Goal: Information Seeking & Learning: Learn about a topic

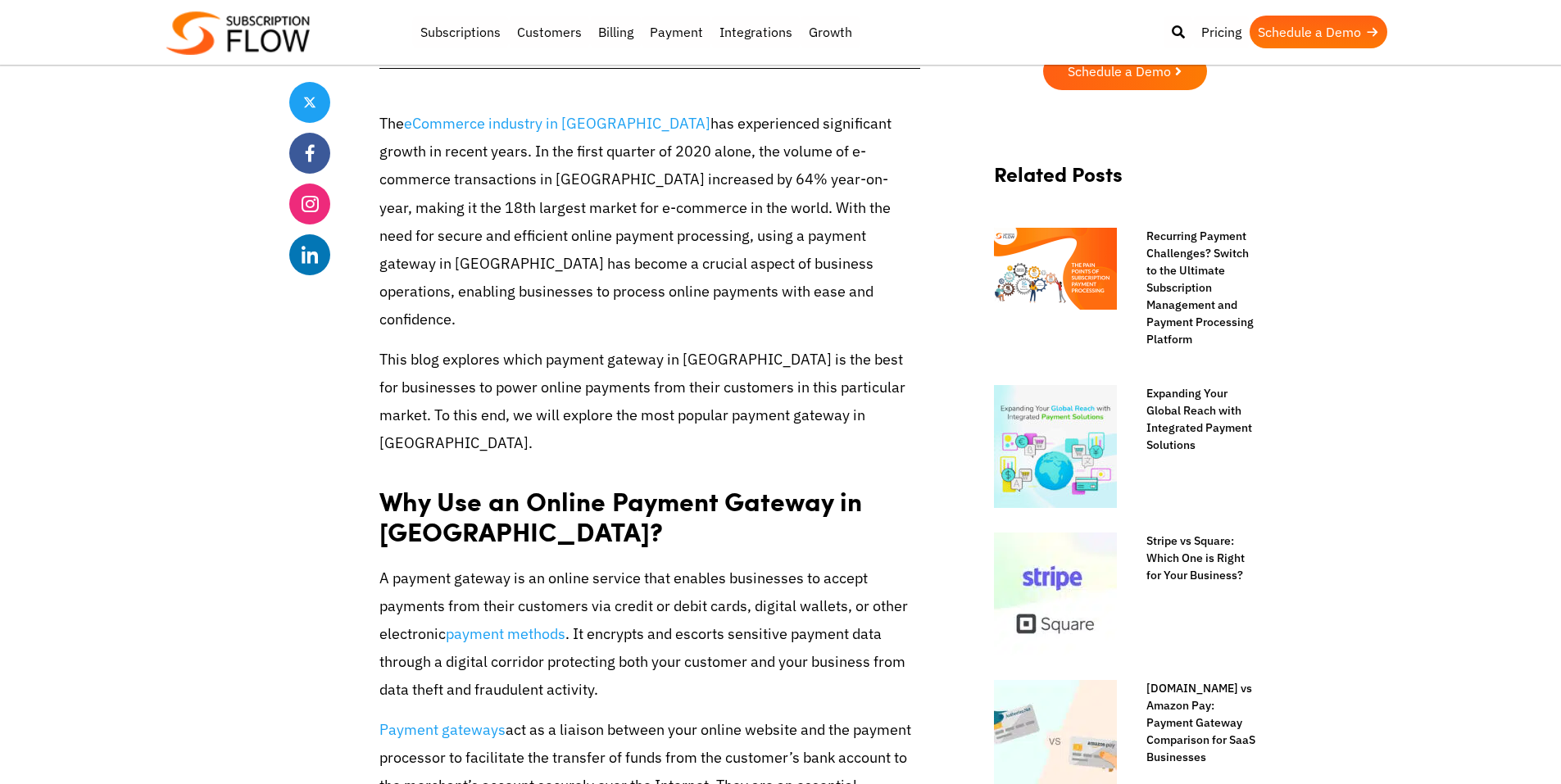
scroll to position [655, 0]
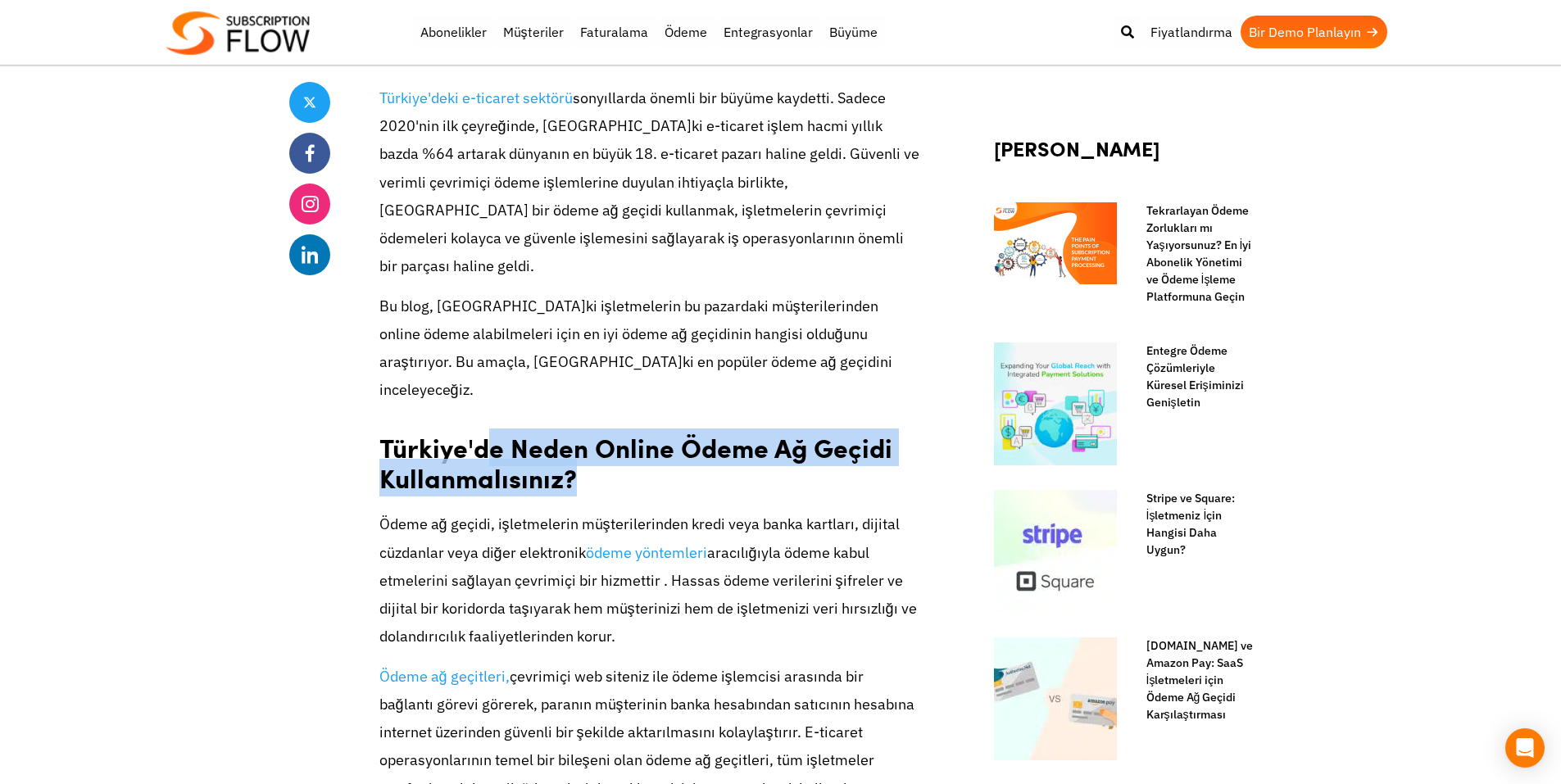
drag, startPoint x: 484, startPoint y: 382, endPoint x: 813, endPoint y: 427, distance: 332.1
click at [813, 426] on h2 "Türkiye'de Neden Online Ödeme Ağ Geçidi Kullanmalısınız?" at bounding box center [649, 456] width 541 height 81
click at [813, 427] on h2 "Türkiye'de Neden Online Ödeme Ağ Geçidi Kullanmalısınız?" at bounding box center [649, 456] width 541 height 81
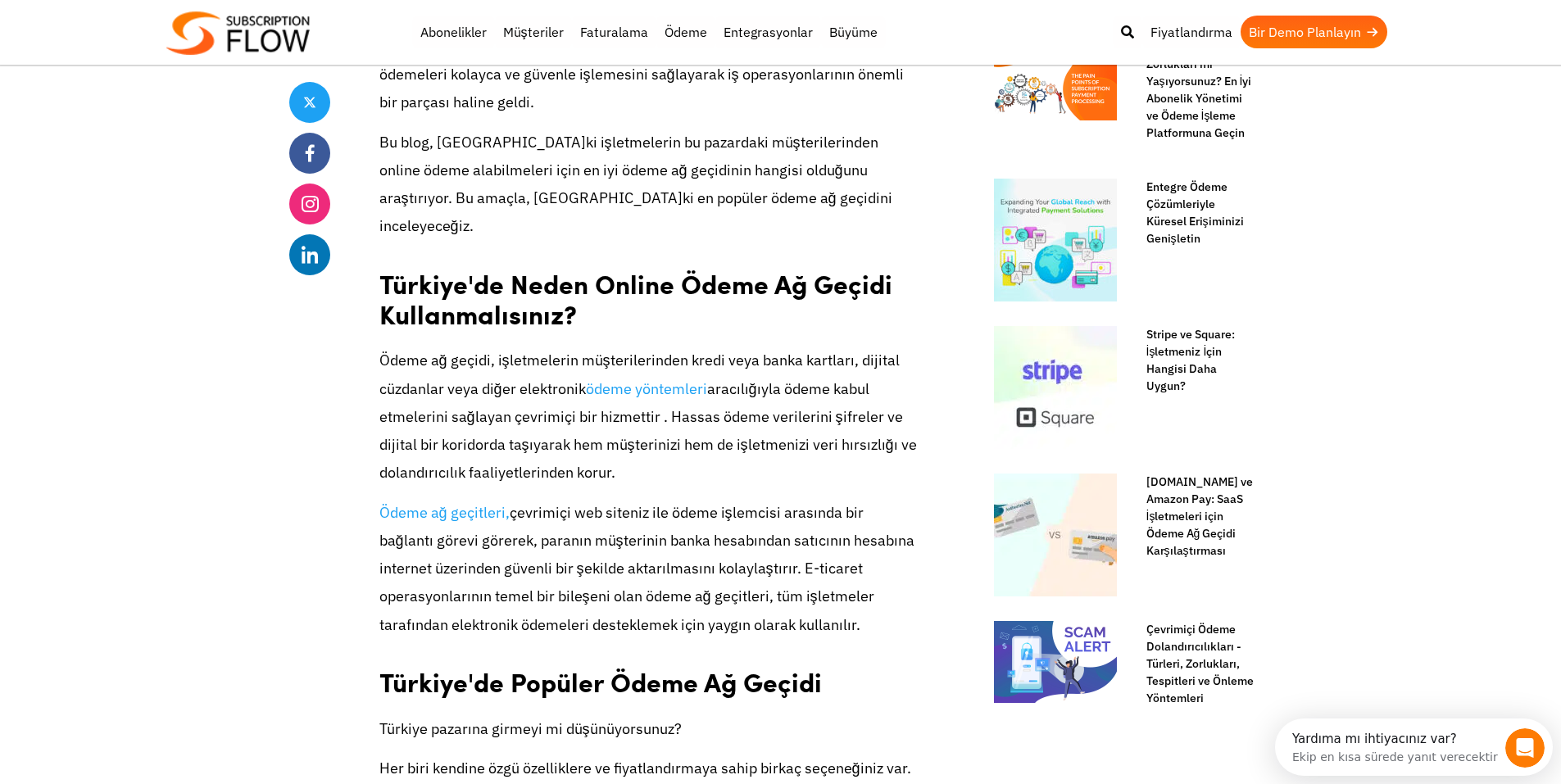
scroll to position [0, 0]
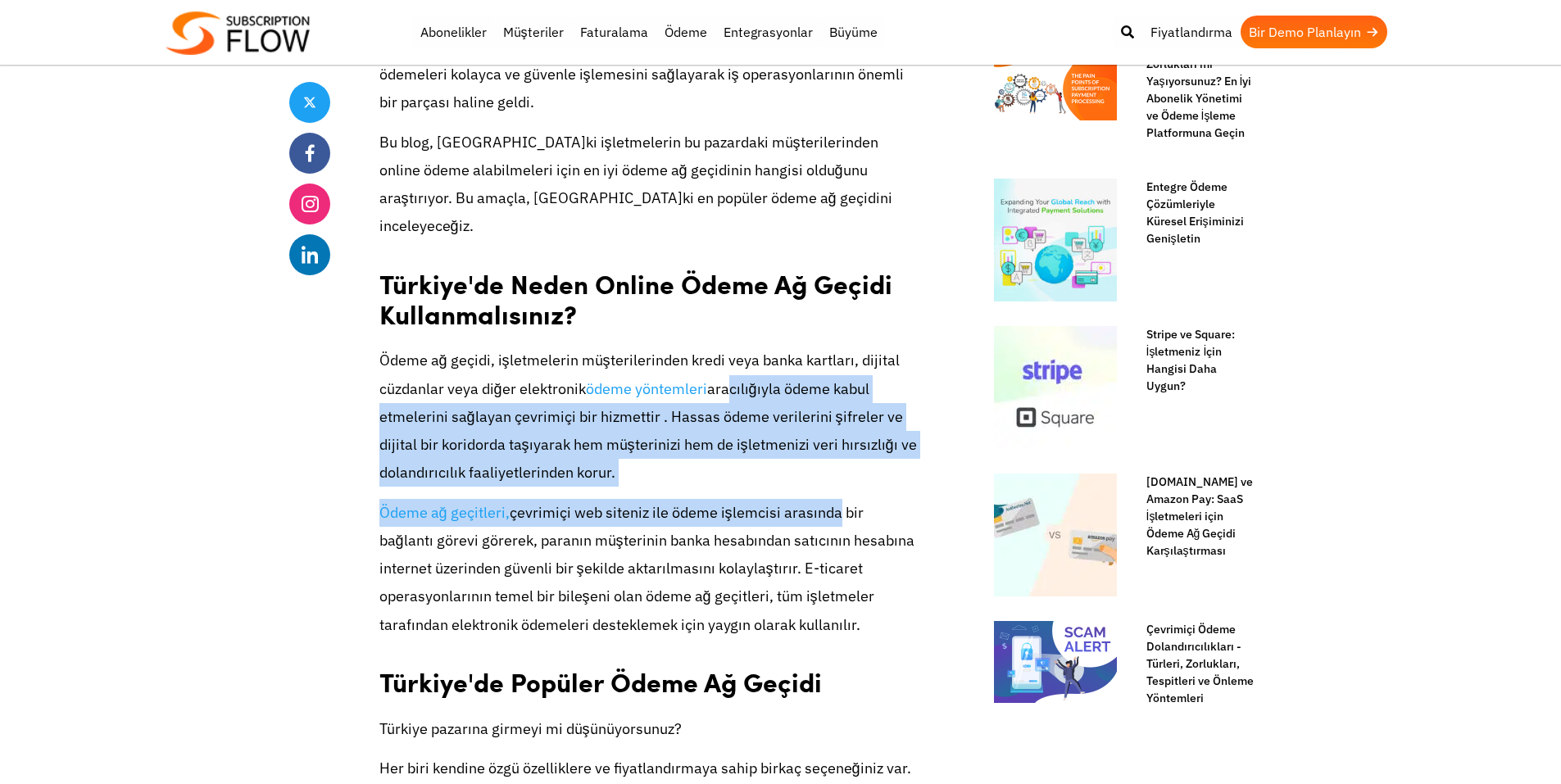
drag, startPoint x: 720, startPoint y: 339, endPoint x: 823, endPoint y: 439, distance: 143.6
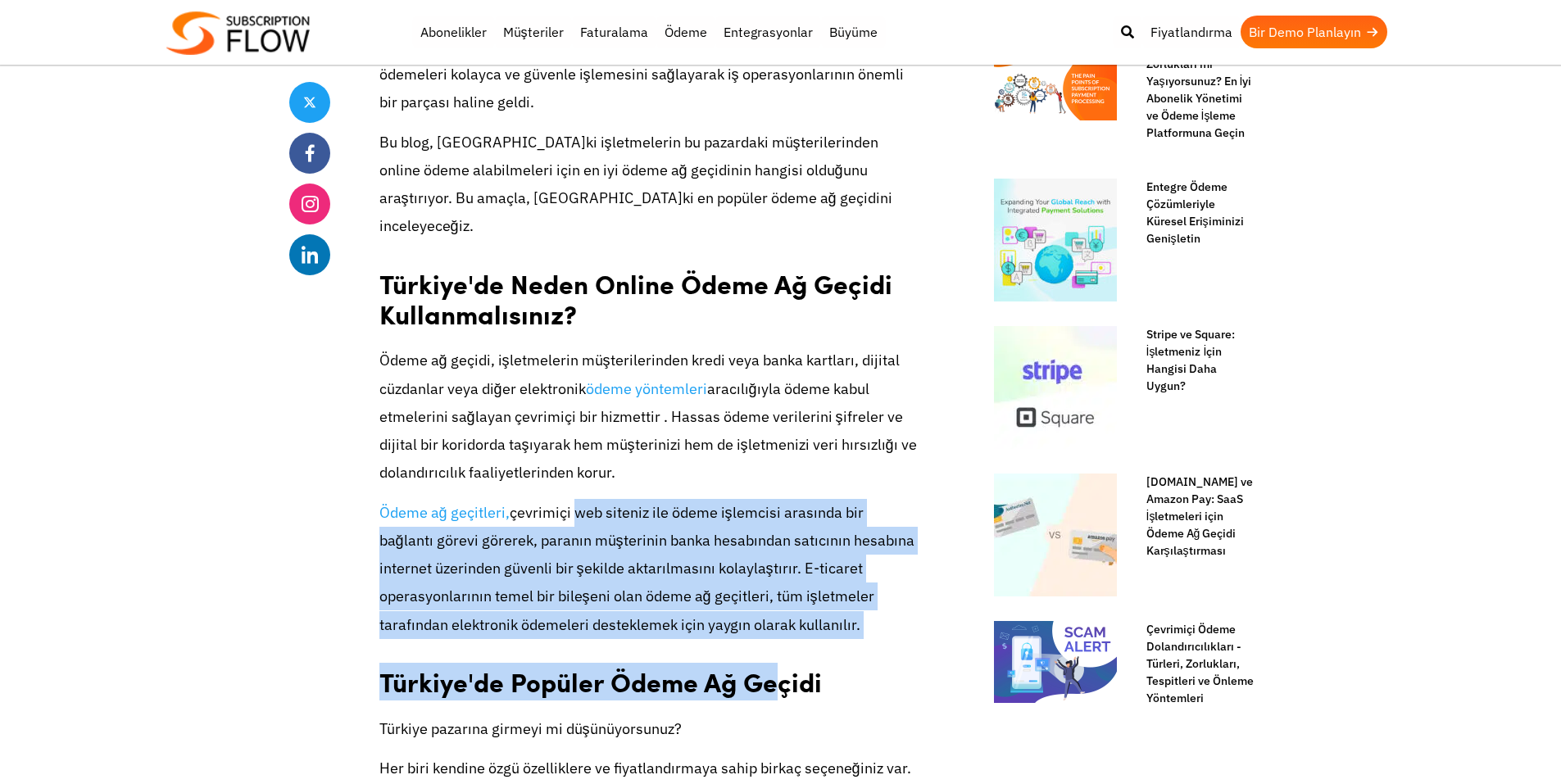
drag, startPoint x: 570, startPoint y: 459, endPoint x: 784, endPoint y: 589, distance: 250.4
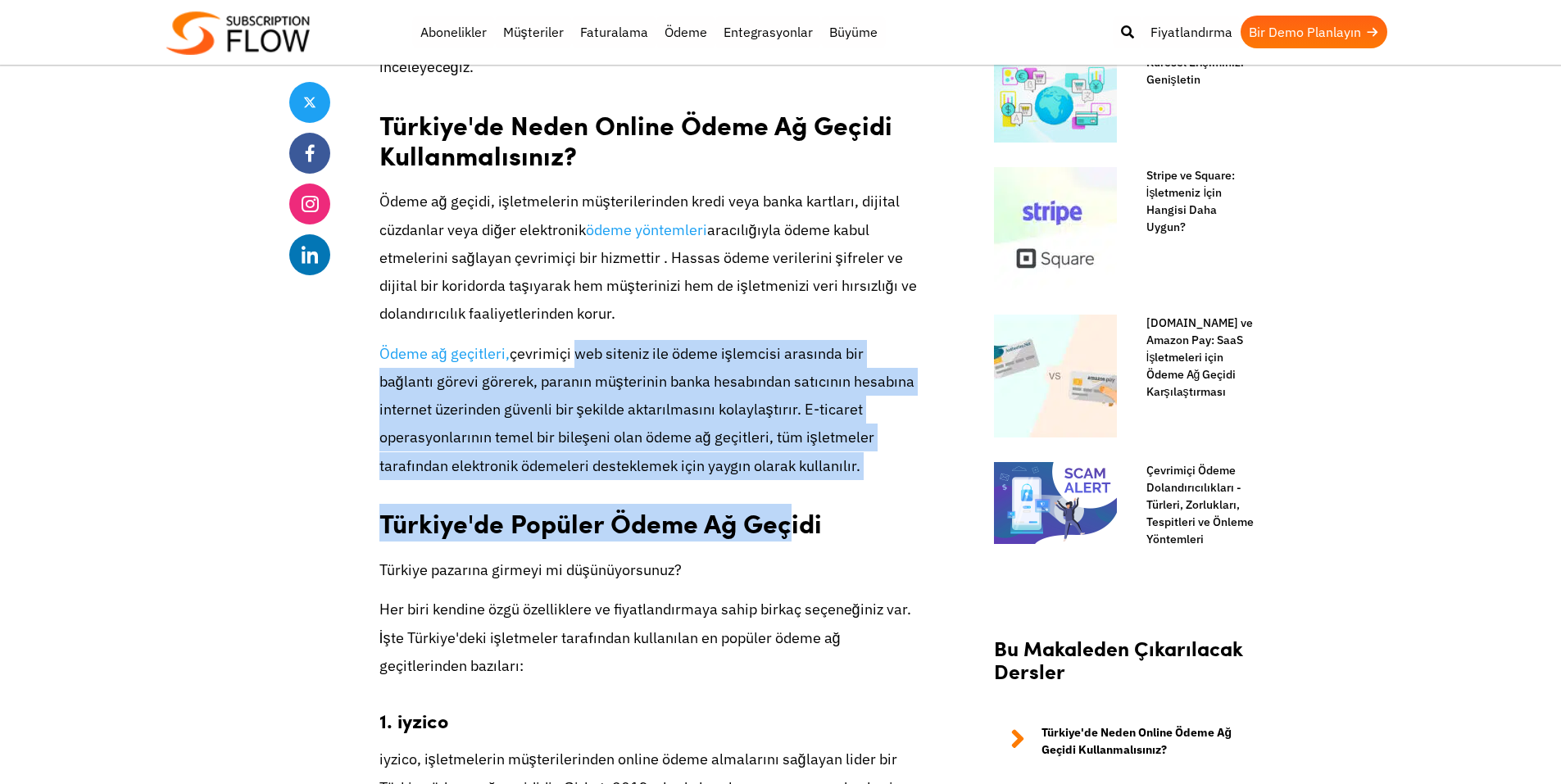
scroll to position [983, 0]
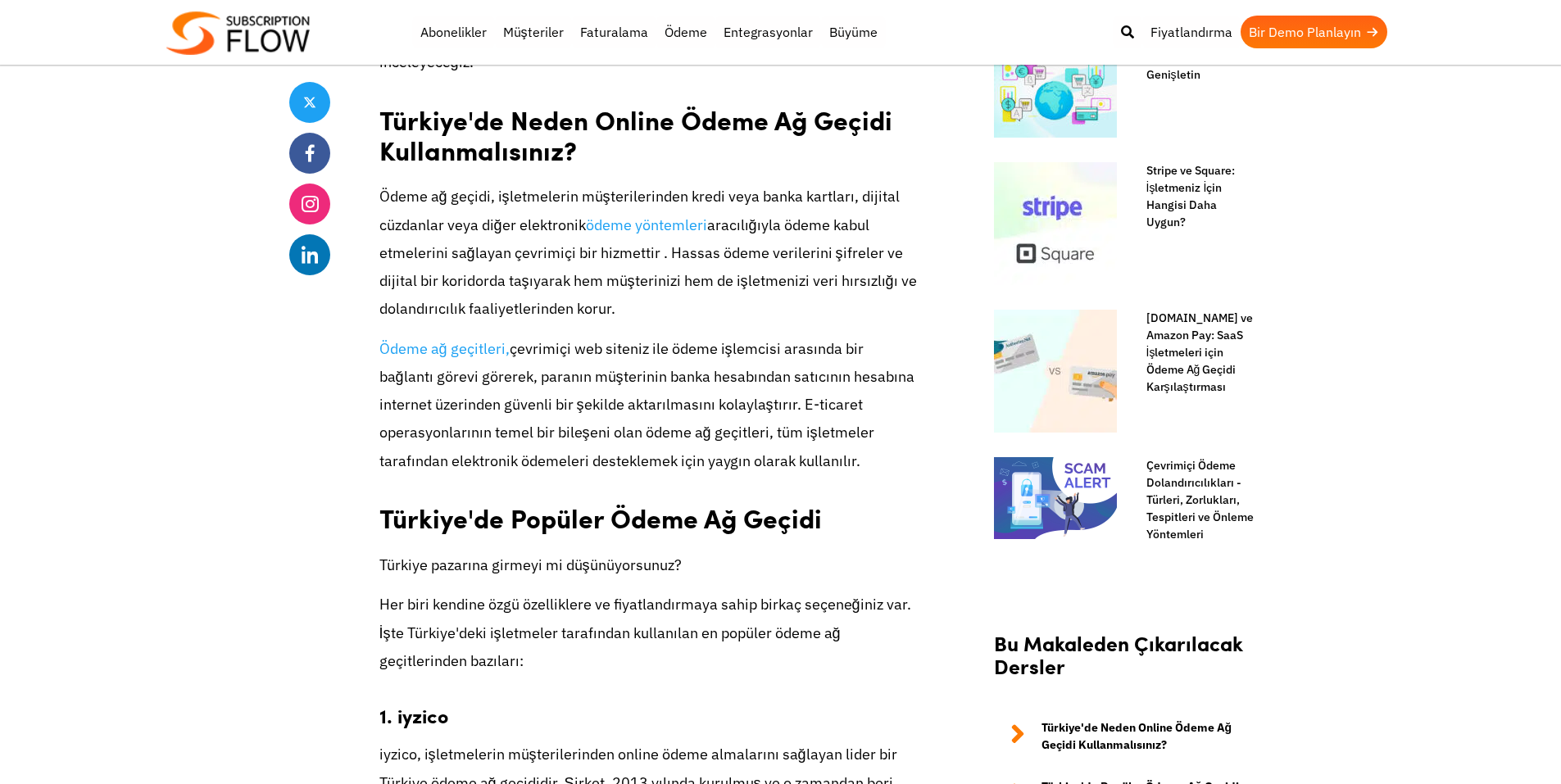
click at [724, 590] on p "Her biri kendine özgü özelliklere ve fiyatlandırmaya sahip birkaç seçeneğiniz v…" at bounding box center [649, 632] width 541 height 84
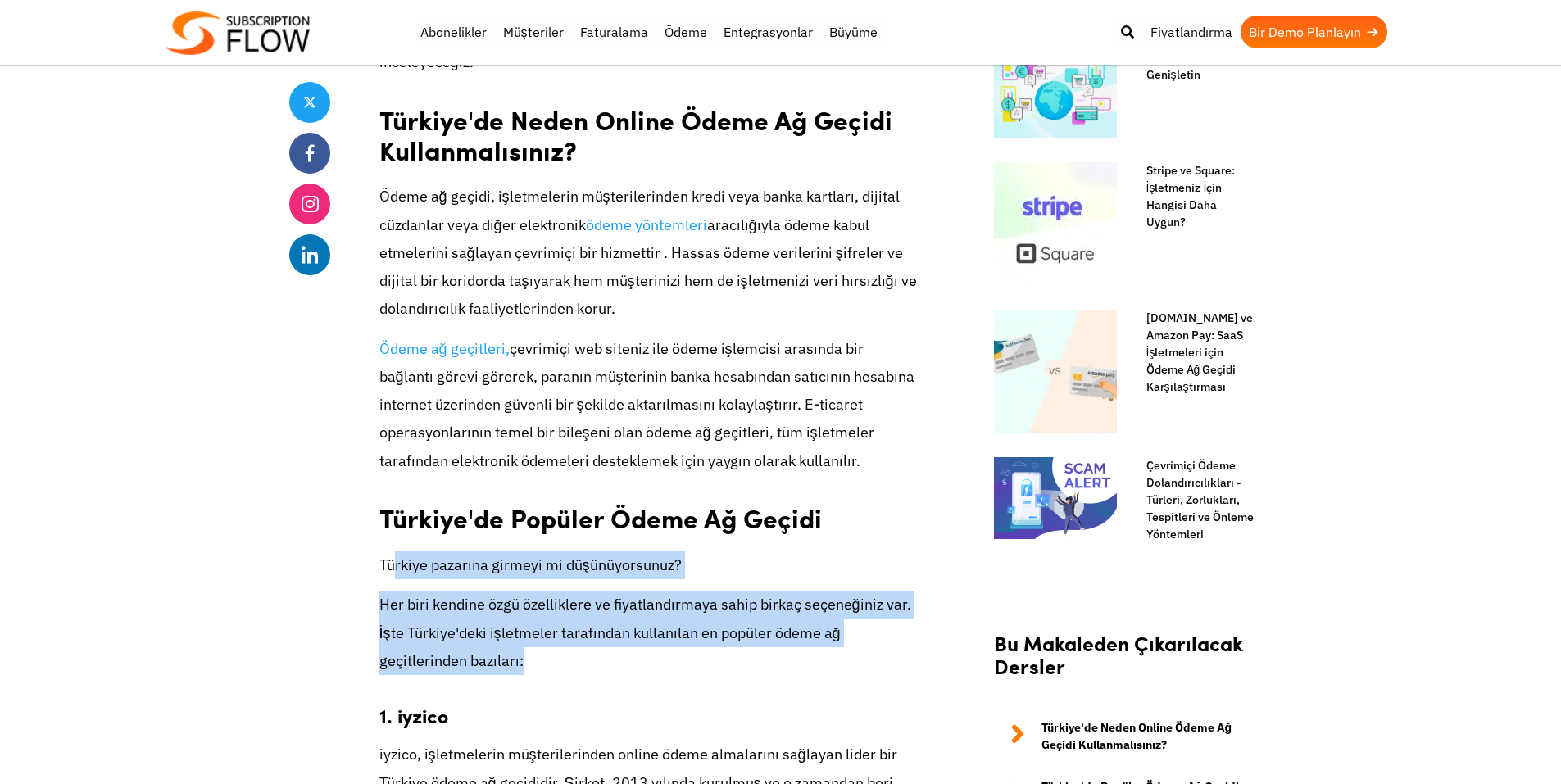
drag, startPoint x: 657, startPoint y: 614, endPoint x: 394, endPoint y: 501, distance: 286.2
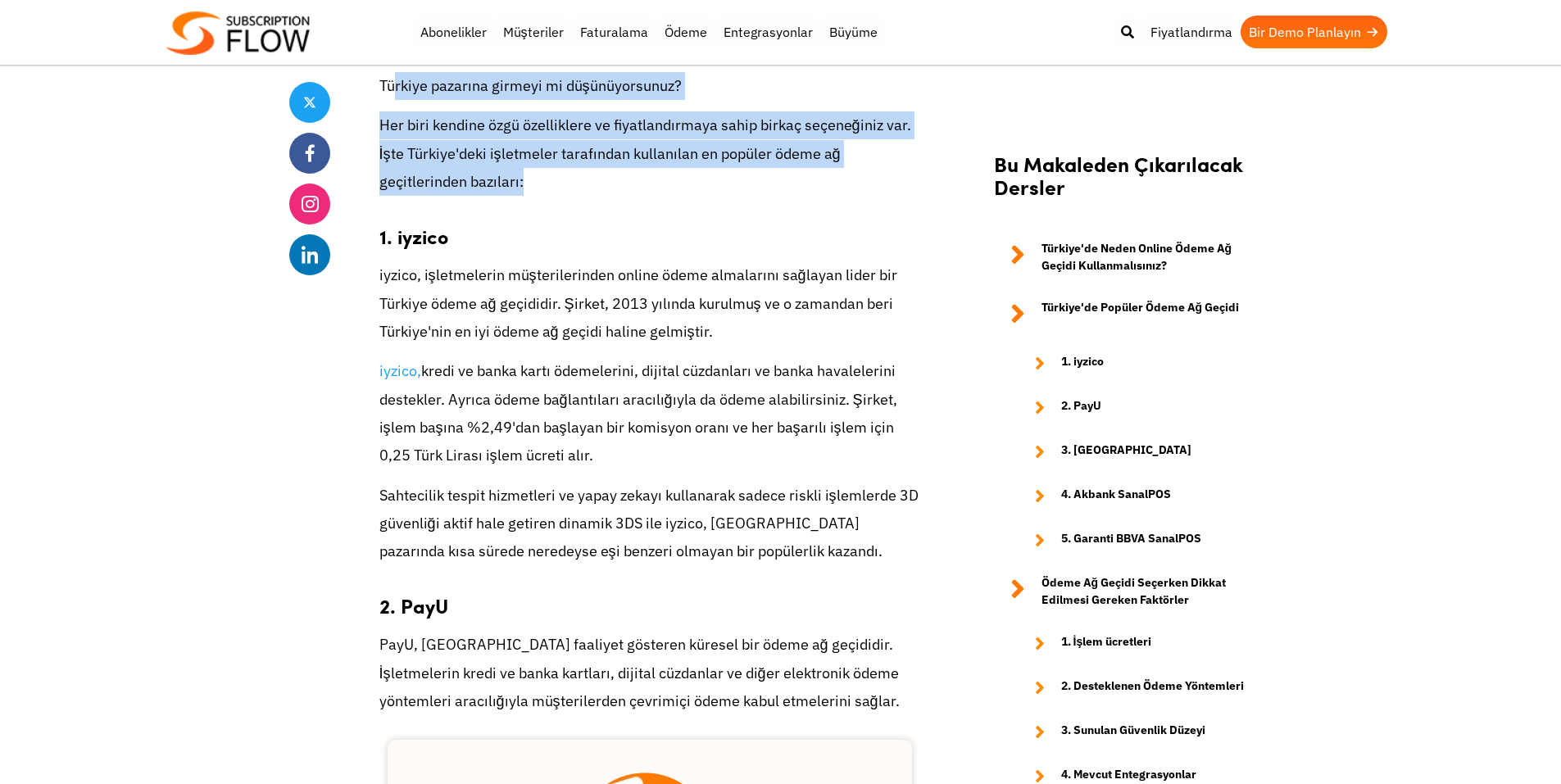
scroll to position [1556, 0]
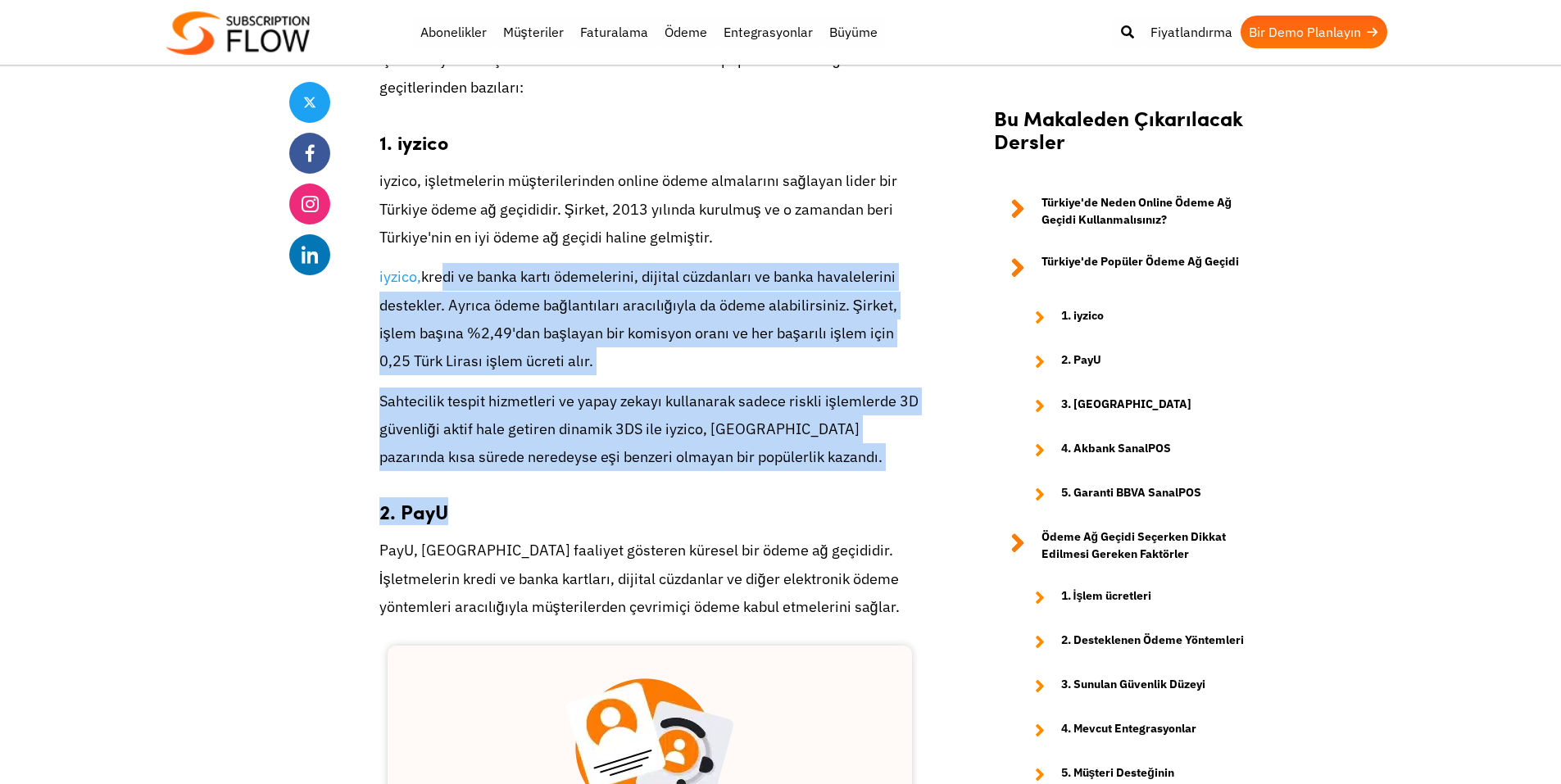
drag, startPoint x: 436, startPoint y: 214, endPoint x: 820, endPoint y: 425, distance: 438.2
